Goal: Task Accomplishment & Management: Manage account settings

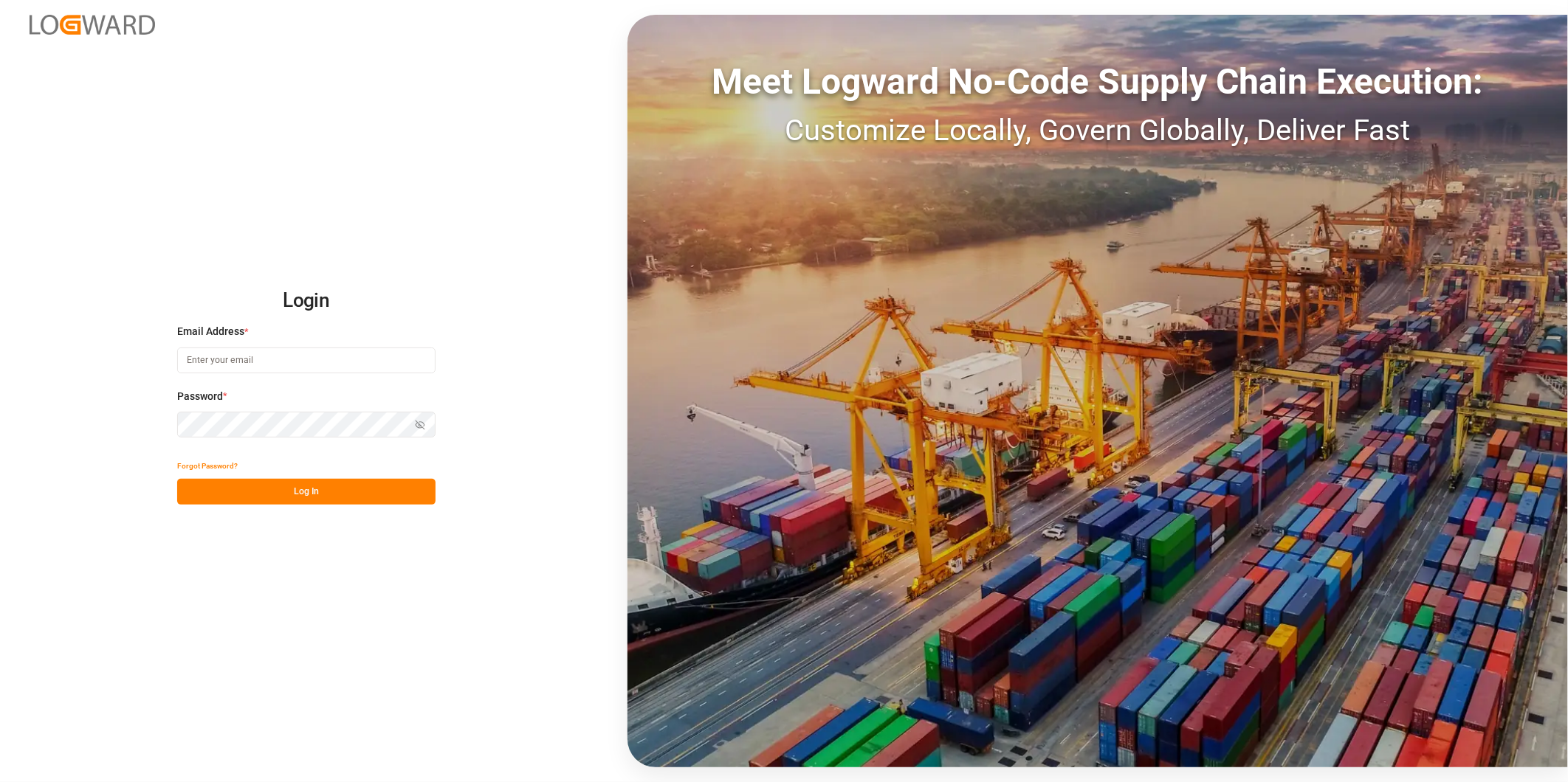
type input "[PERSON_NAME][EMAIL_ADDRESS][PERSON_NAME][DOMAIN_NAME]"
click at [341, 493] on button "Log In" at bounding box center [306, 491] width 259 height 25
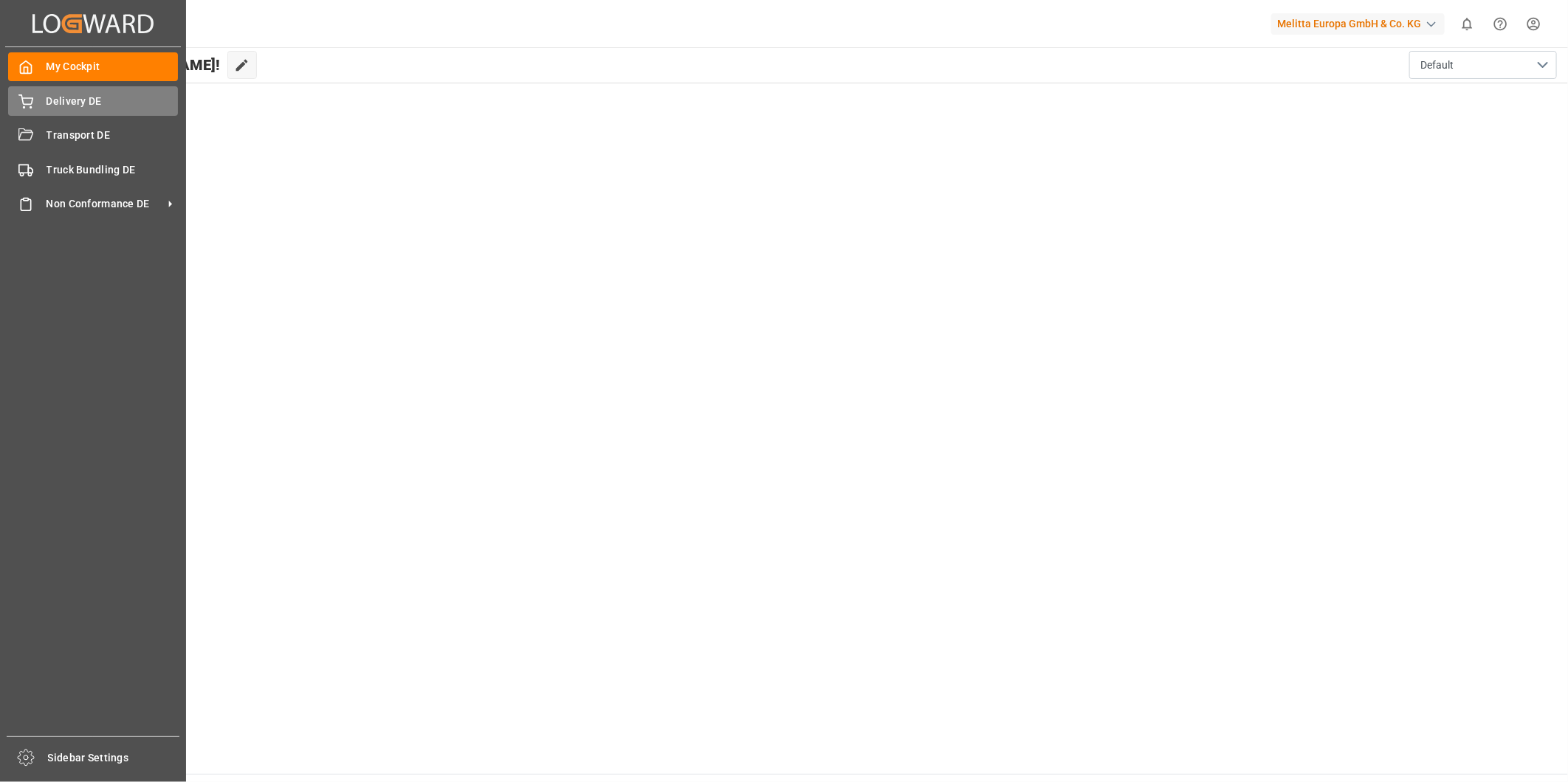
click at [67, 98] on span "Delivery DE" at bounding box center [112, 102] width 132 height 15
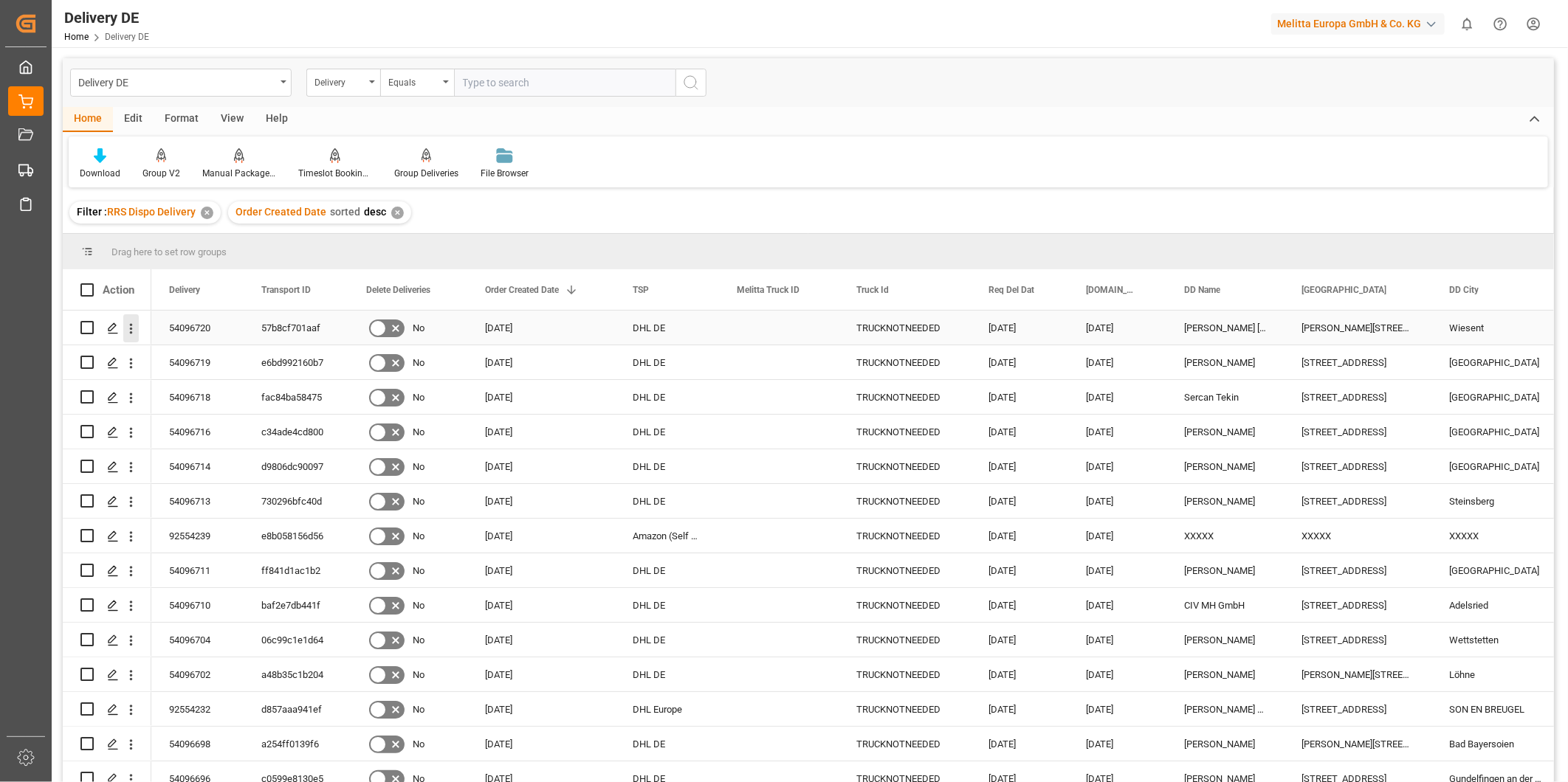
click at [127, 328] on icon "open menu" at bounding box center [131, 328] width 15 height 15
click at [225, 360] on span "Open in new tab" at bounding box center [228, 359] width 135 height 15
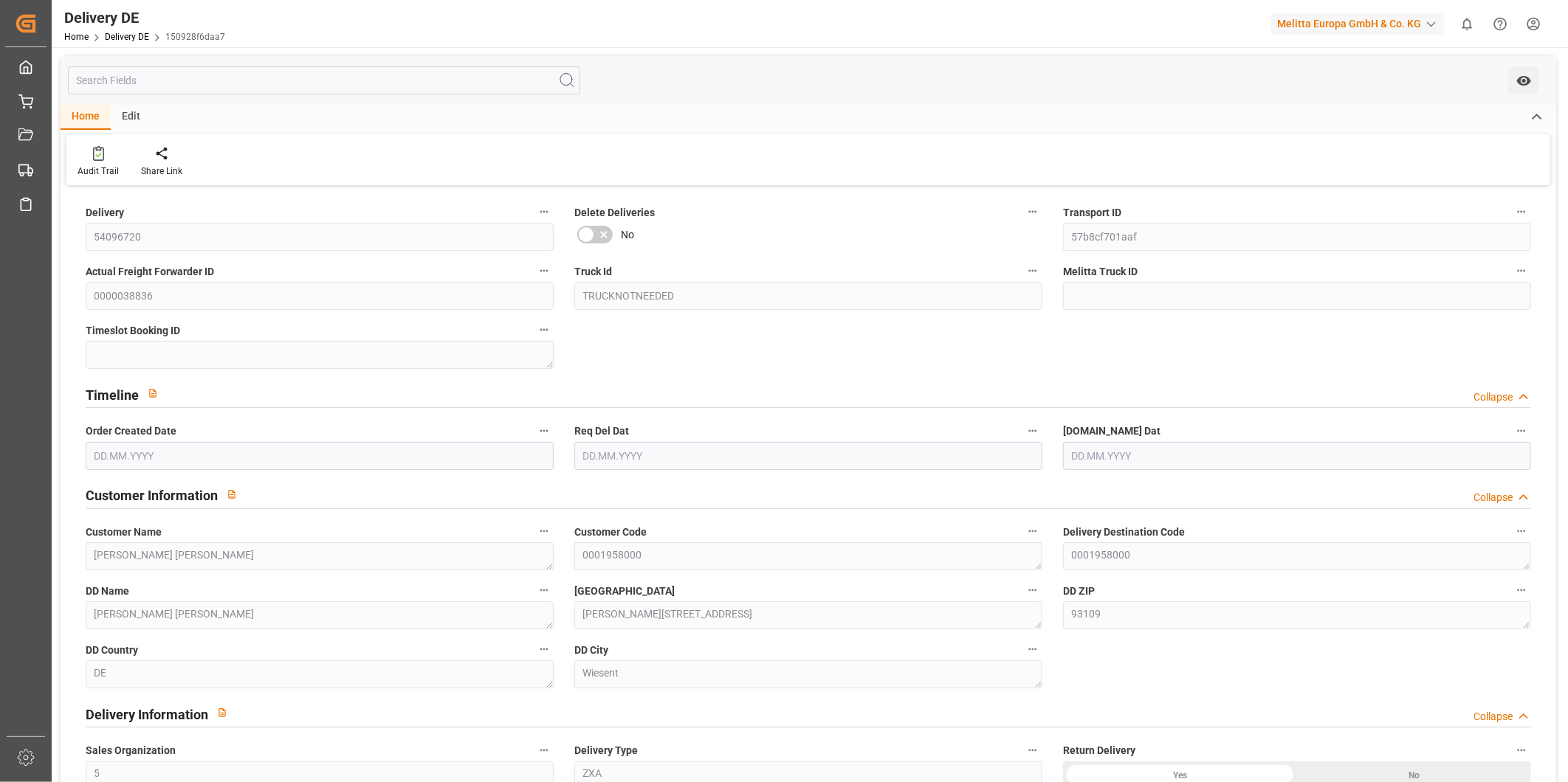
type input "0"
type input "0.026"
type input "0.048"
type input "0.567"
type input "[DATE]"
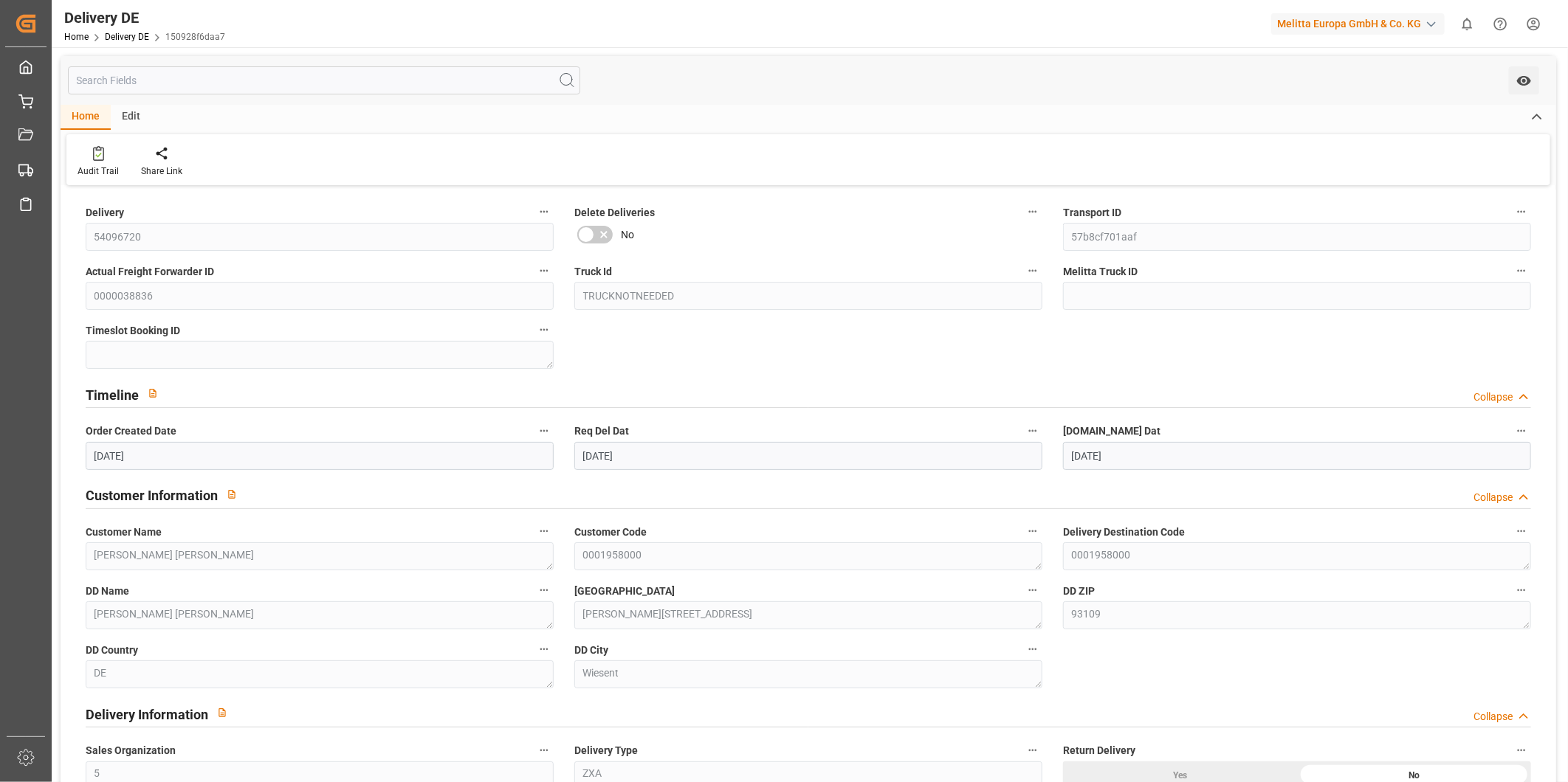
type input "[DATE]"
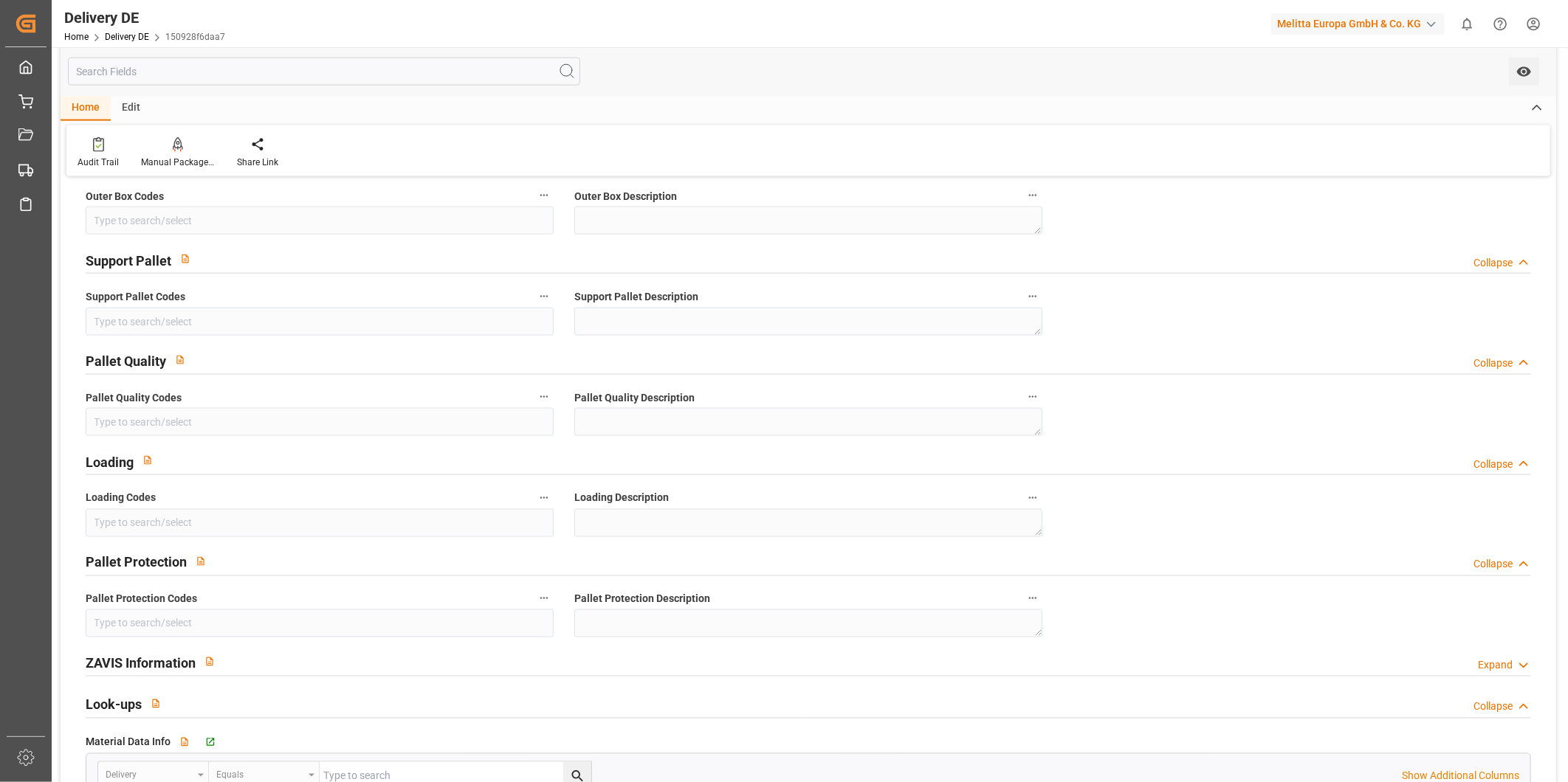
scroll to position [1148, 0]
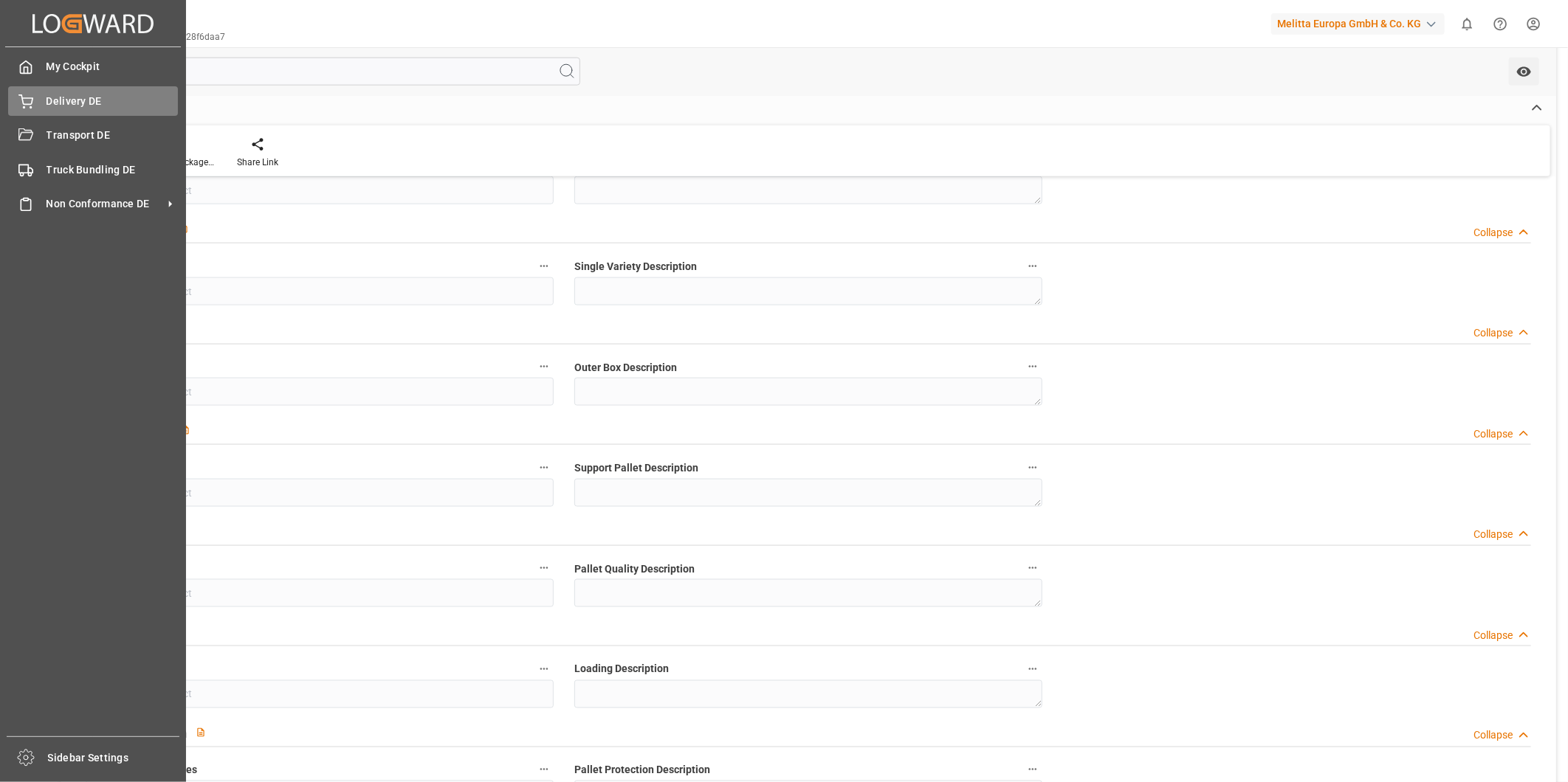
click at [37, 99] on div "Delivery DE Delivery DE" at bounding box center [93, 101] width 169 height 29
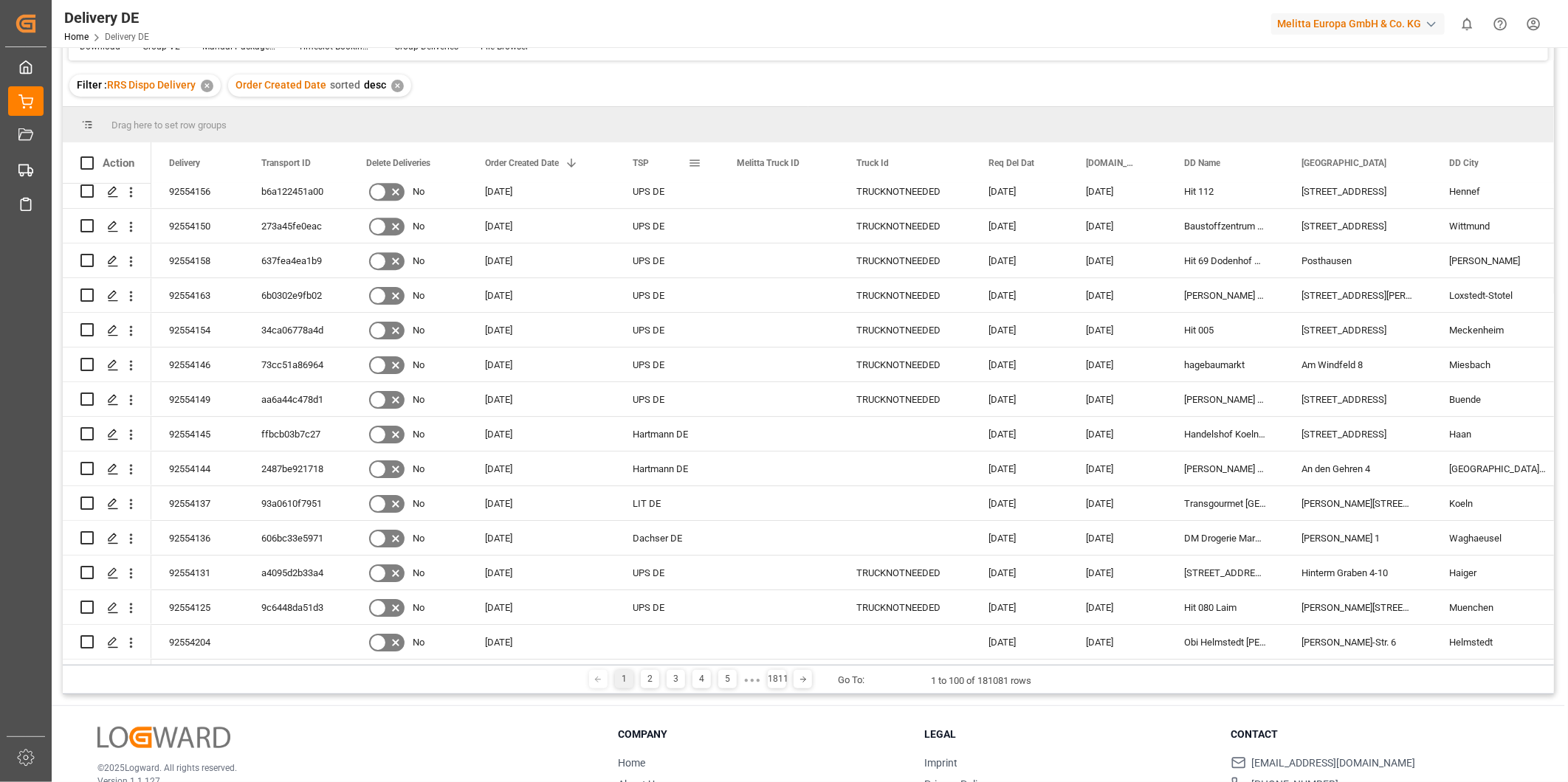
scroll to position [217, 0]
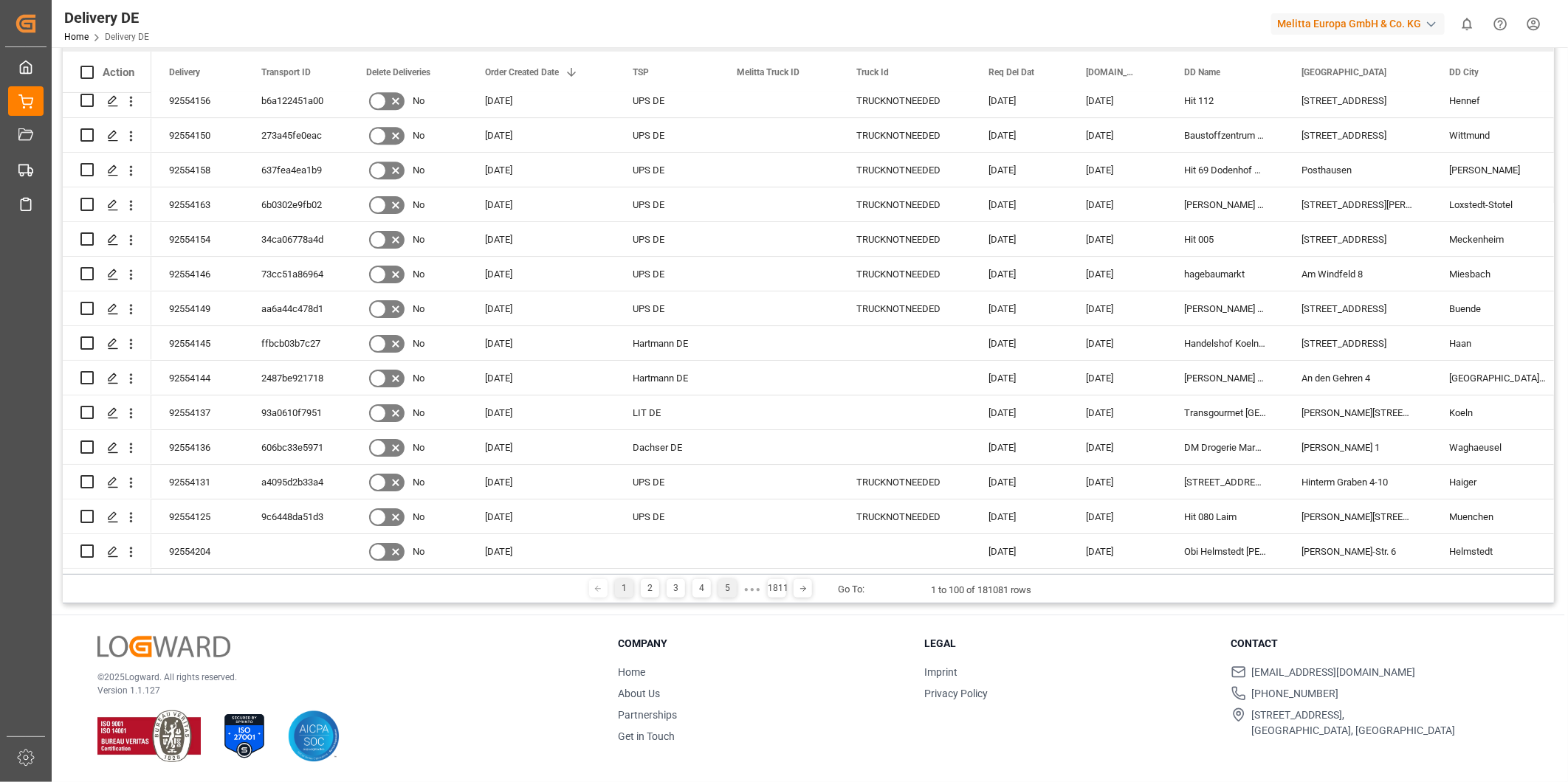
click at [725, 588] on div "5" at bounding box center [728, 589] width 19 height 19
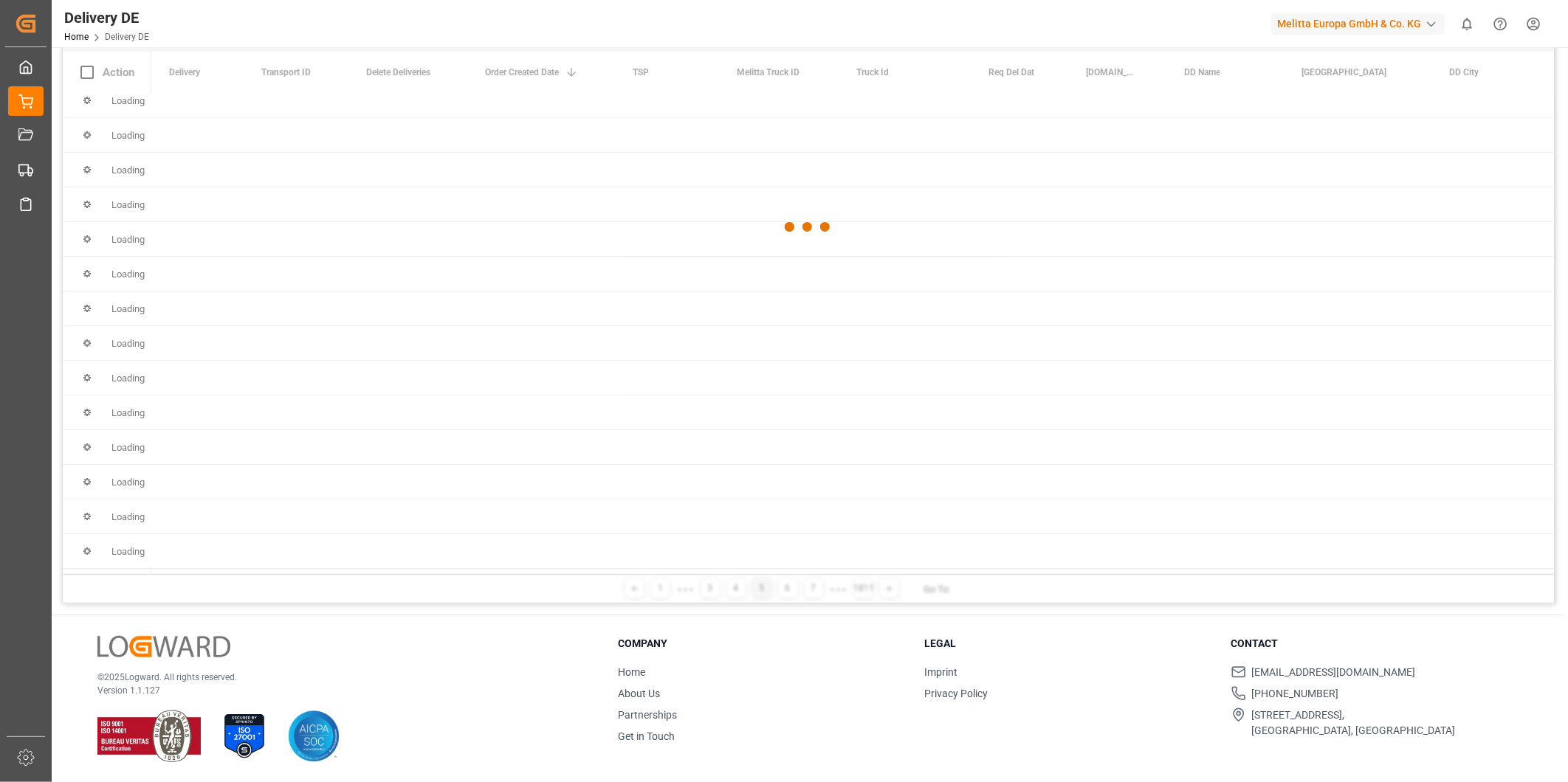
scroll to position [0, 0]
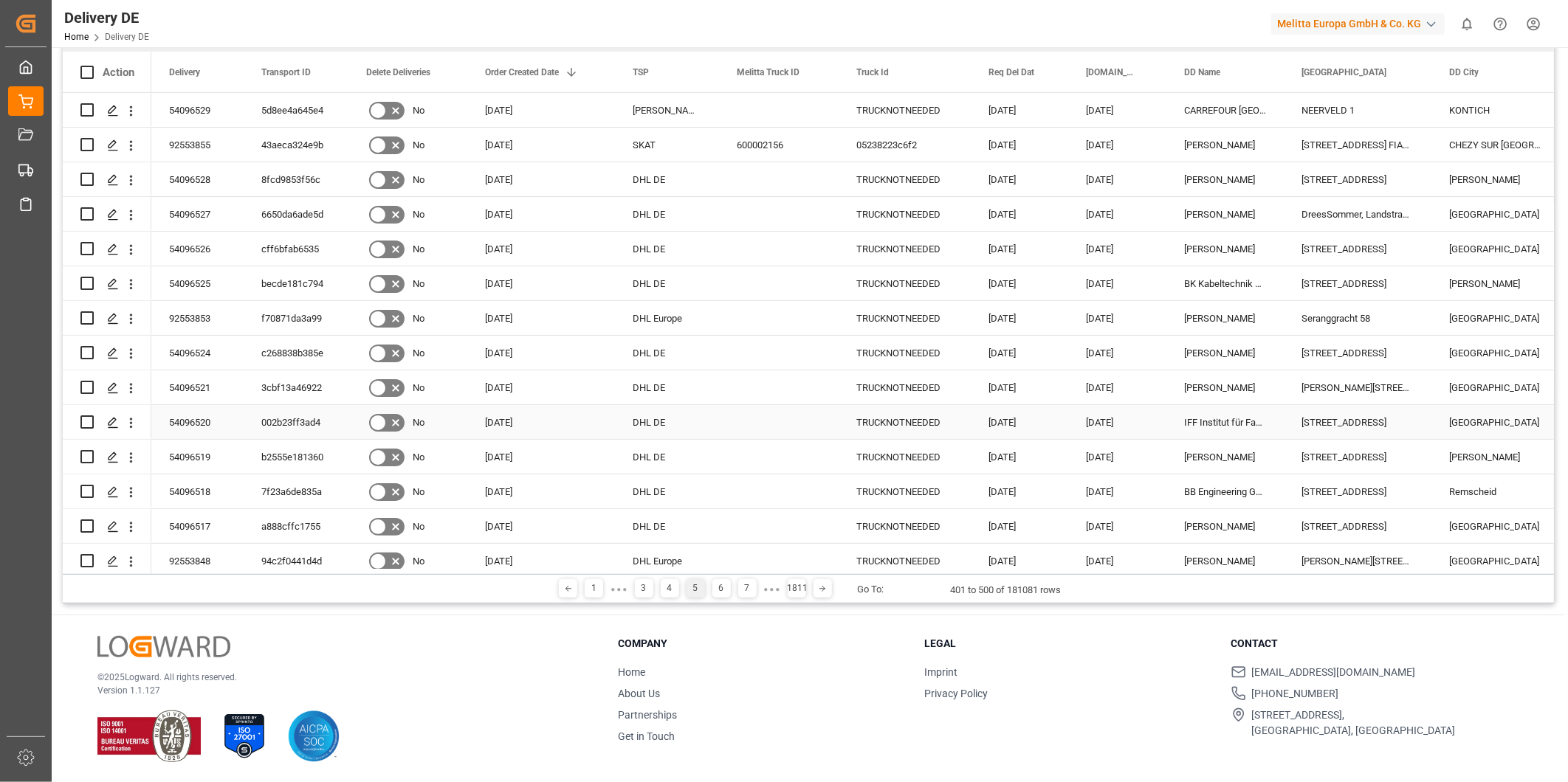
click at [189, 422] on div "54096520" at bounding box center [198, 423] width 92 height 34
click at [180, 422] on div "54096520" at bounding box center [198, 423] width 92 height 34
click at [183, 423] on div "54096520" at bounding box center [198, 423] width 92 height 34
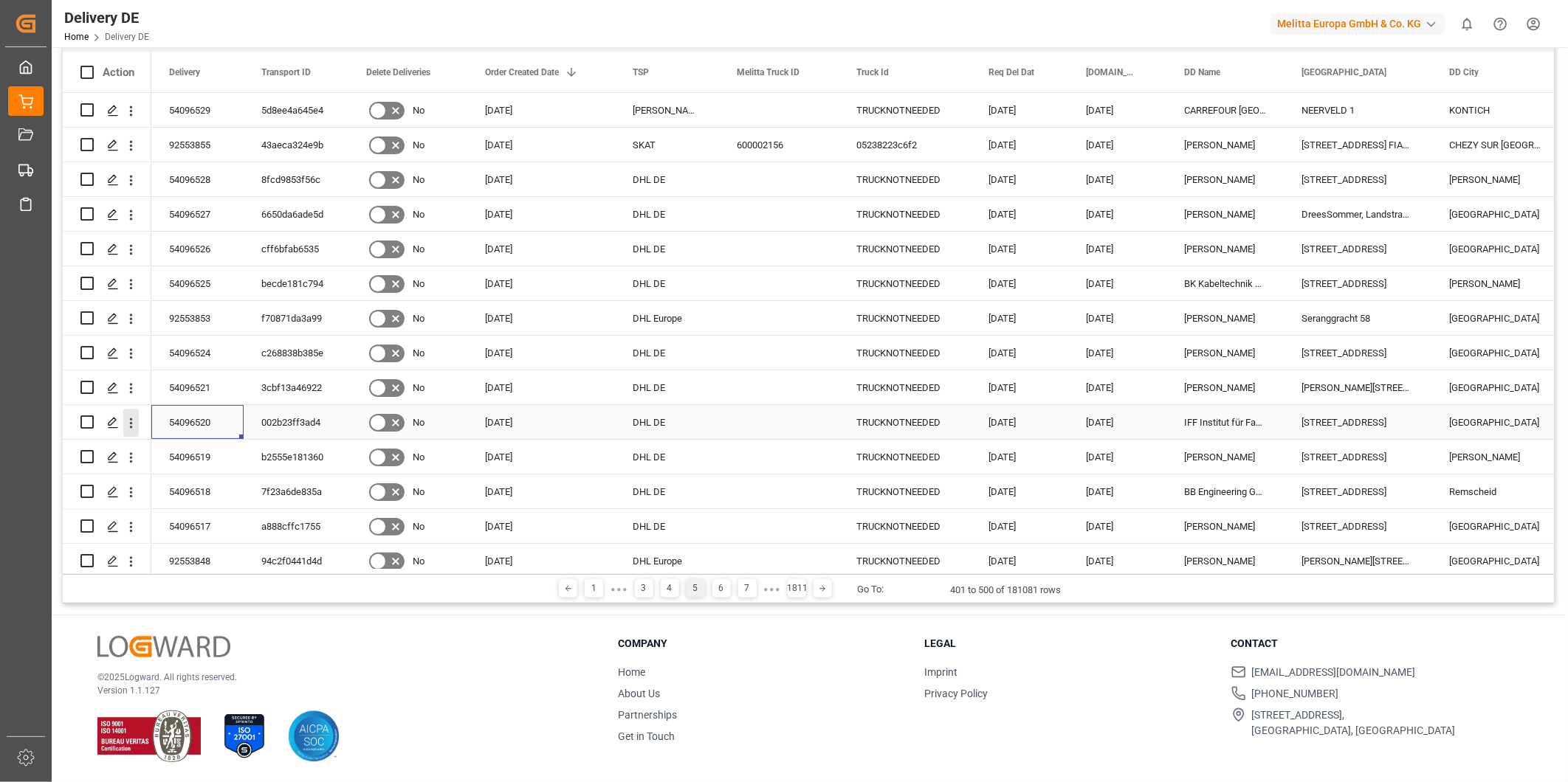
click at [129, 423] on icon "open menu" at bounding box center [131, 423] width 15 height 15
click at [116, 427] on line "Press SPACE to select this row." at bounding box center [112, 427] width 8 height 0
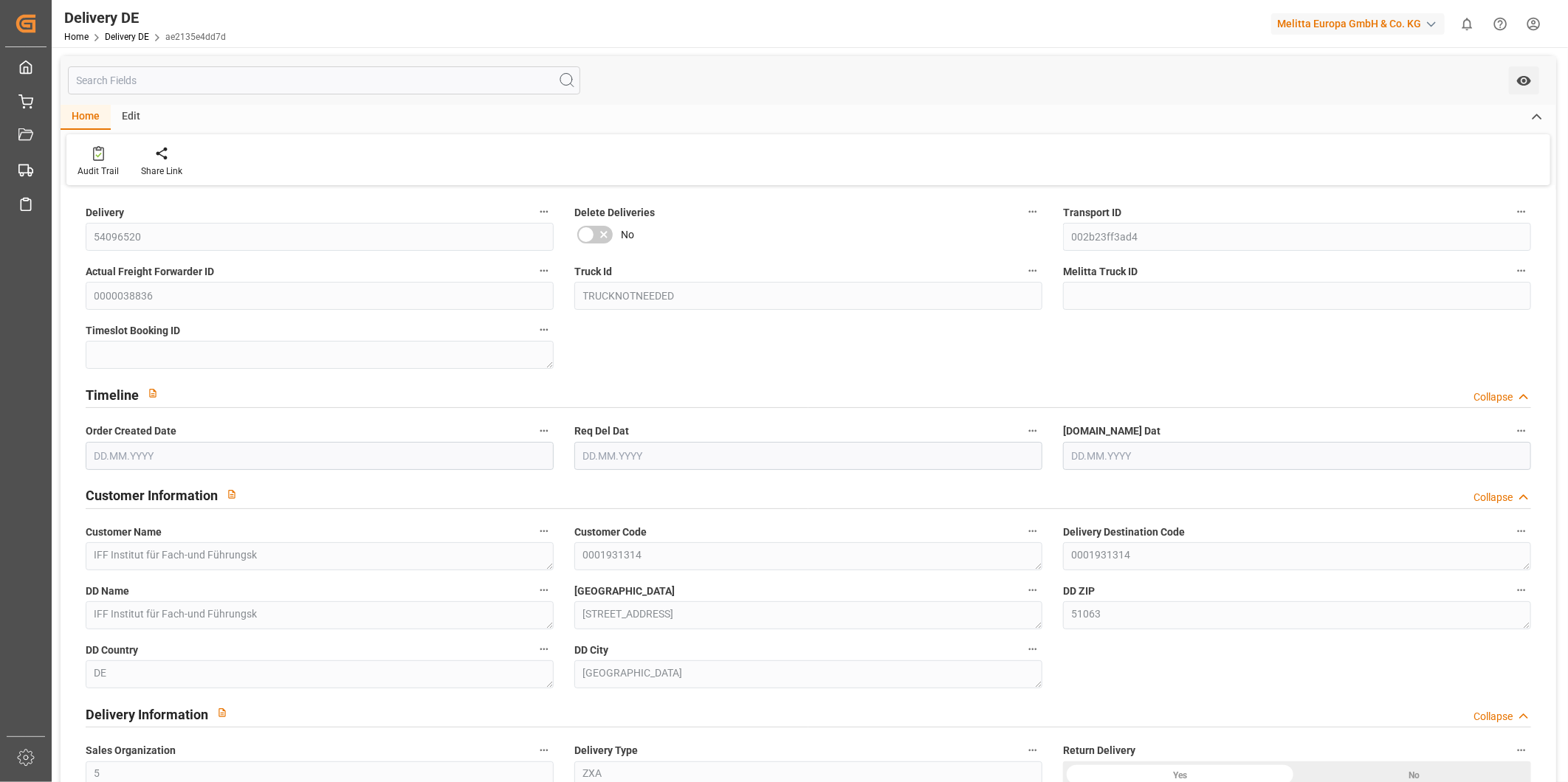
type input "0"
type input "5"
type input "5.1"
type input "12"
type input "[DATE]"
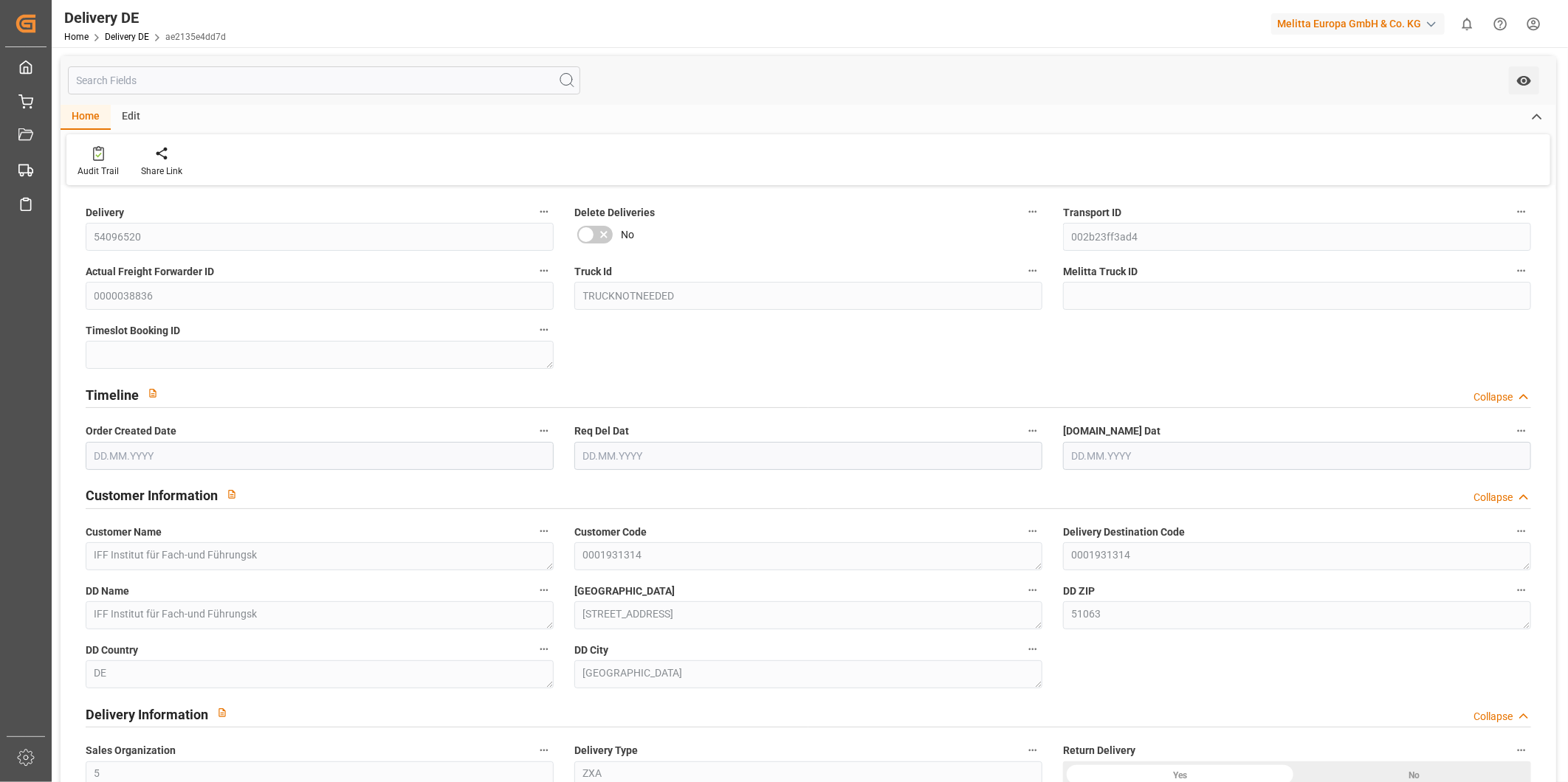
type input "[DATE]"
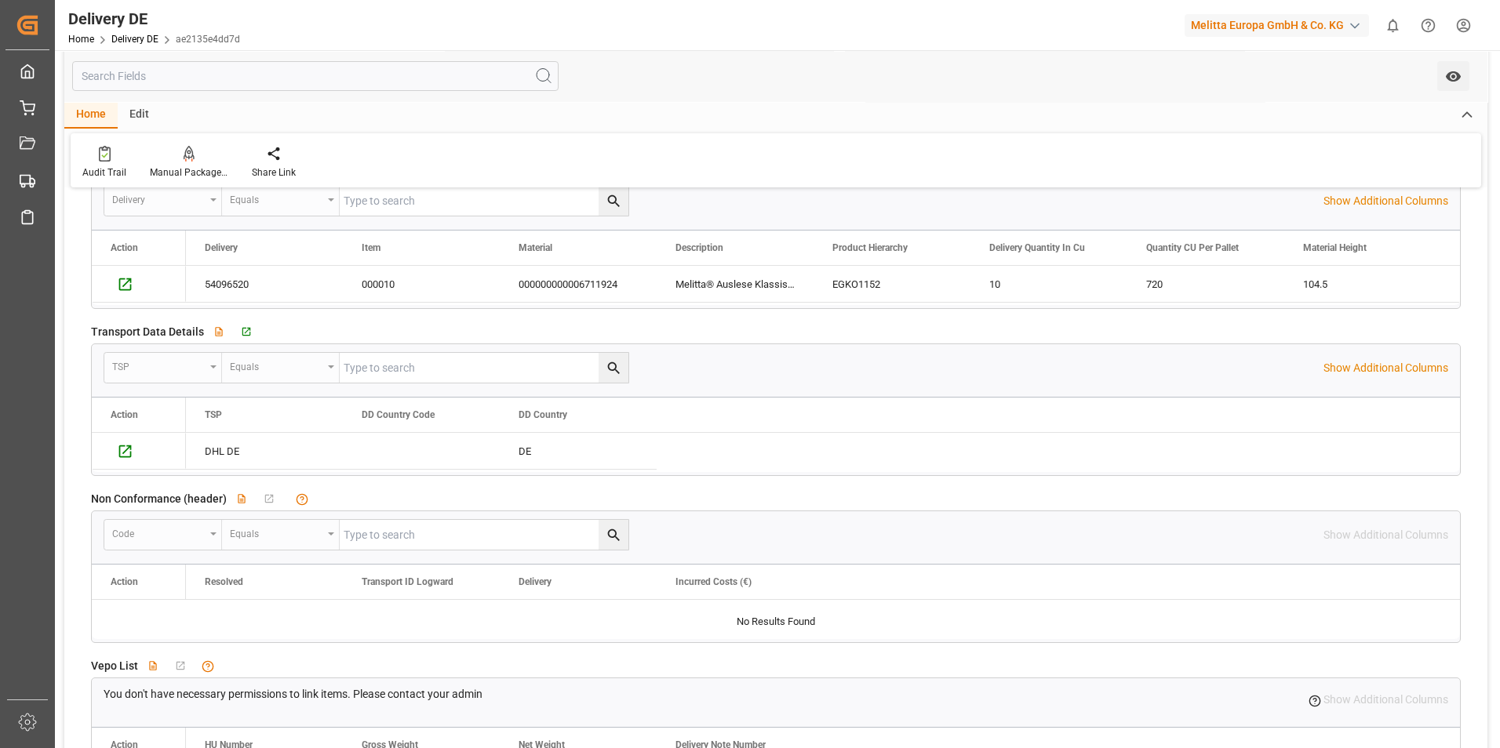
scroll to position [1939, 0]
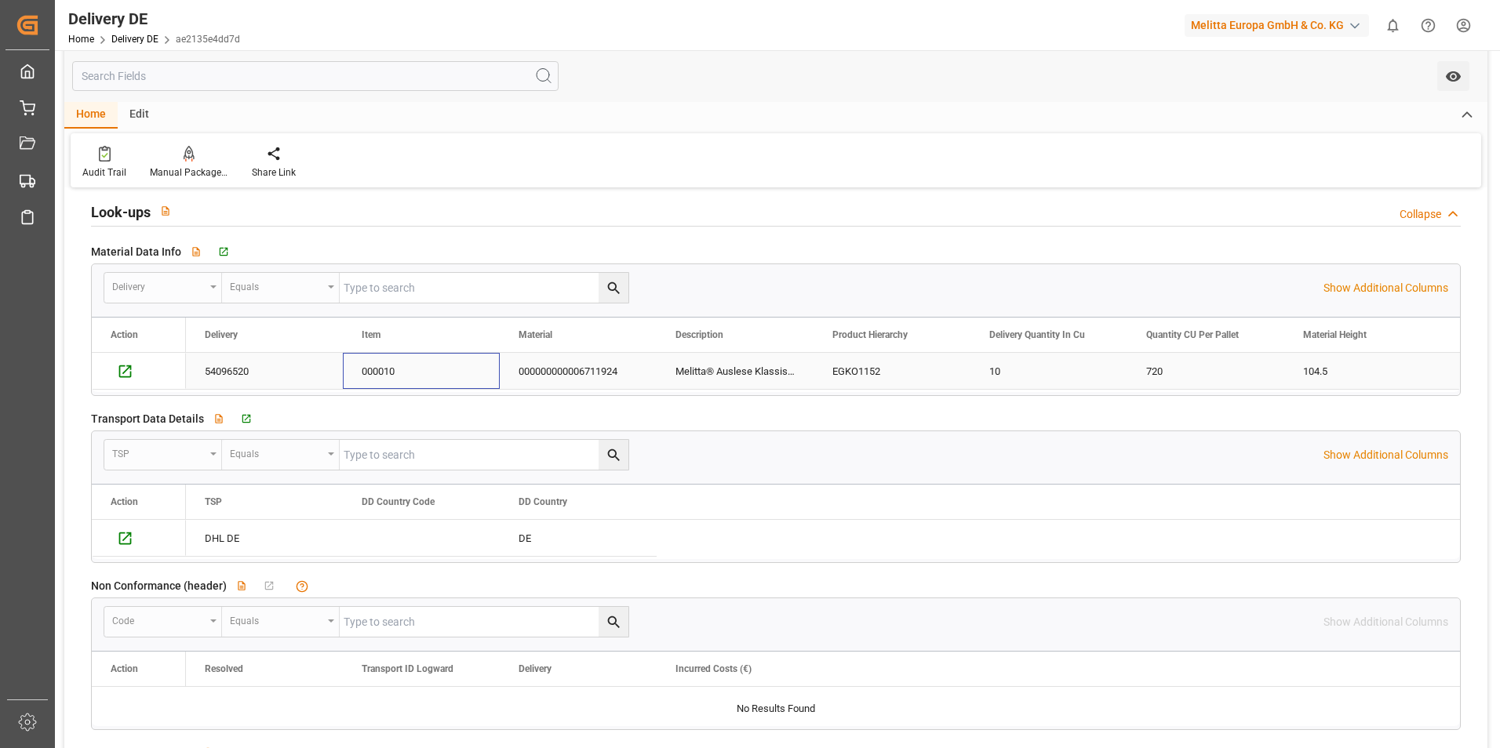
click at [392, 377] on div "000010" at bounding box center [421, 371] width 157 height 36
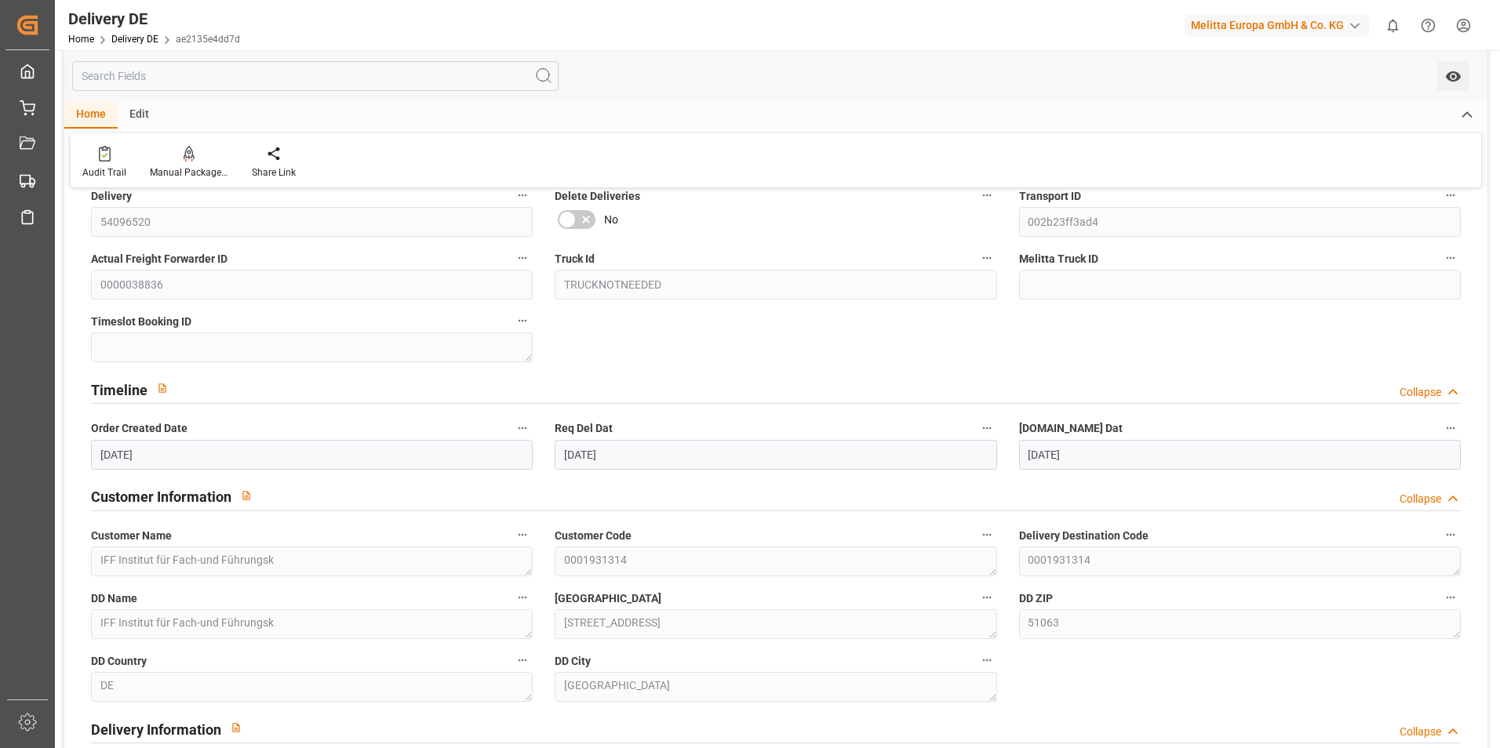
scroll to position [0, 0]
